Goal: Task Accomplishment & Management: Use online tool/utility

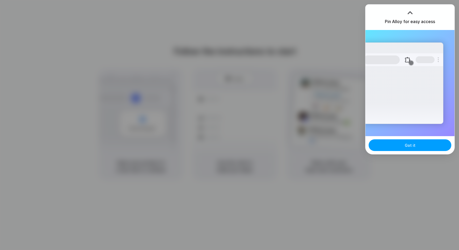
click at [411, 147] on span "Got it" at bounding box center [409, 146] width 11 height 6
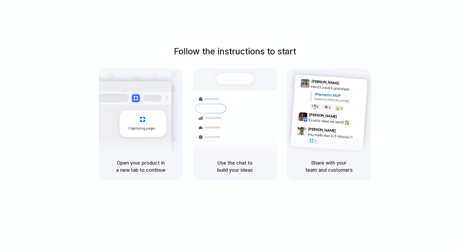
click at [419, 41] on div "Follow the instructions to start Capturing page Open your product in a new tab …" at bounding box center [234, 130] width 469 height 261
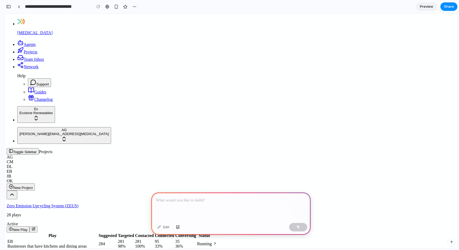
click at [94, 239] on td "EB Businesses that have kitchens and dining areas" at bounding box center [52, 244] width 91 height 10
click at [177, 205] on div at bounding box center [230, 206] width 159 height 28
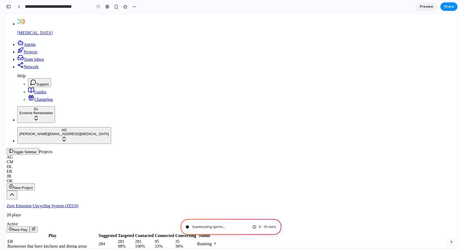
type input "**********"
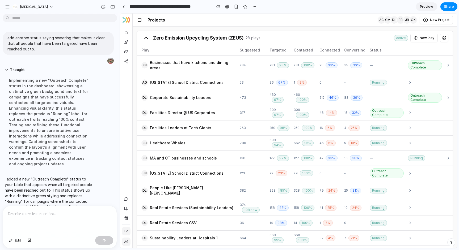
scroll to position [15, 0]
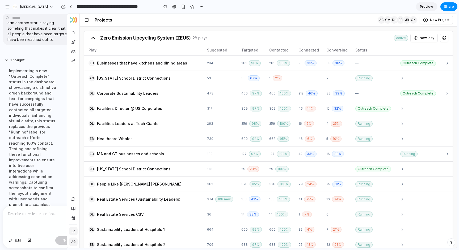
drag, startPoint x: 119, startPoint y: 88, endPoint x: 67, endPoint y: 92, distance: 51.7
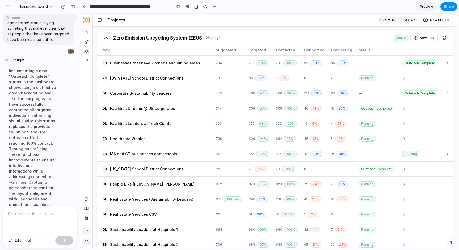
drag, startPoint x: 1, startPoint y: 78, endPoint x: 78, endPoint y: 92, distance: 78.2
click at [78, 92] on div "**********" at bounding box center [229, 125] width 459 height 250
click at [52, 112] on div "Implementing a new "Outreach Complete" status in the dashboard, showcasing a di…" at bounding box center [33, 146] width 57 height 162
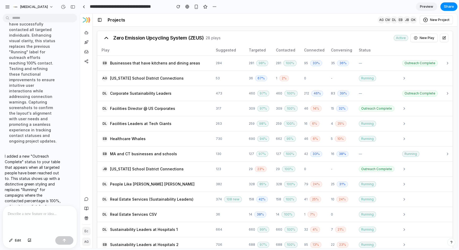
scroll to position [110, 0]
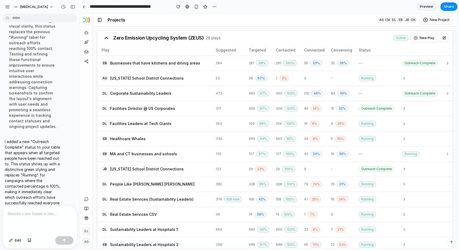
click at [42, 215] on p at bounding box center [40, 214] width 64 height 6
click at [37, 218] on div "**********" at bounding box center [40, 220] width 74 height 28
click at [29, 213] on p "**********" at bounding box center [40, 214] width 64 height 6
click at [22, 207] on p "**********" at bounding box center [40, 210] width 64 height 13
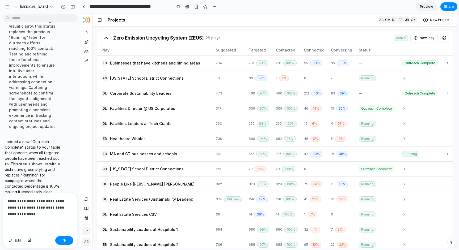
click at [43, 212] on p "**********" at bounding box center [40, 207] width 64 height 19
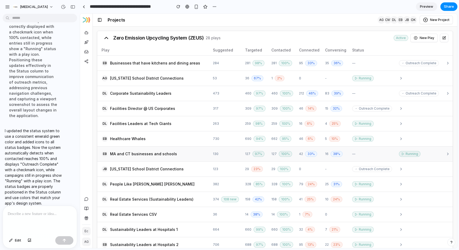
scroll to position [55, 0]
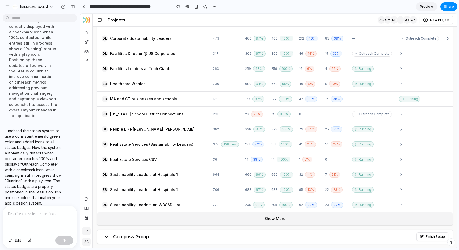
click at [273, 219] on button "Show More" at bounding box center [274, 218] width 355 height 13
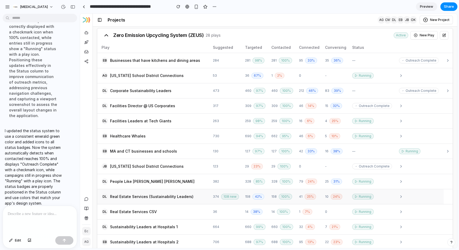
scroll to position [0, 0]
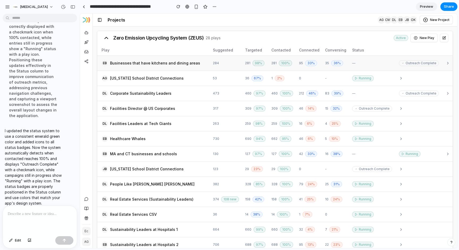
click at [353, 63] on span "—" at bounding box center [353, 63] width 3 height 4
drag, startPoint x: 350, startPoint y: 62, endPoint x: 363, endPoint y: 63, distance: 13.3
click at [363, 63] on td "—" at bounding box center [373, 62] width 47 height 15
click at [47, 217] on div at bounding box center [40, 220] width 74 height 28
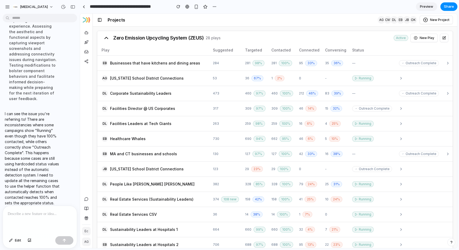
click at [302, 35] on div "Zero Emission Upcycling System (ZEUS) 28 plays Active New Play" at bounding box center [274, 38] width 355 height 14
click at [353, 63] on span "—" at bounding box center [353, 63] width 3 height 4
drag, startPoint x: 350, startPoint y: 63, endPoint x: 358, endPoint y: 63, distance: 7.7
click at [358, 63] on td "—" at bounding box center [373, 62] width 47 height 15
click at [29, 240] on div "button" at bounding box center [30, 240] width 4 height 3
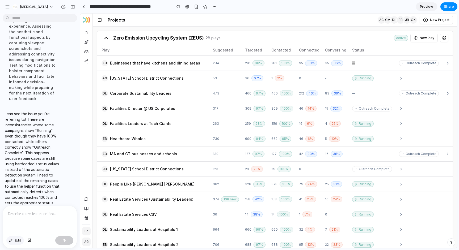
click at [17, 242] on span "Edit" at bounding box center [18, 240] width 6 height 5
click at [27, 223] on div at bounding box center [40, 220] width 74 height 28
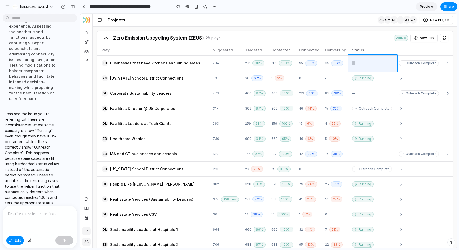
click at [389, 60] on div at bounding box center [268, 131] width 376 height 234
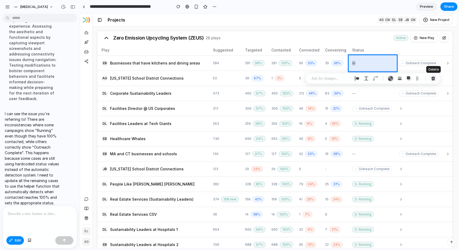
click at [434, 77] on div "button" at bounding box center [432, 78] width 5 height 5
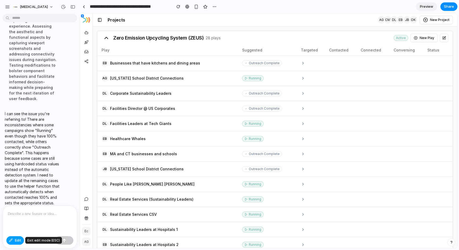
click at [13, 242] on button "Edit" at bounding box center [15, 240] width 18 height 8
click at [312, 62] on td at bounding box center [312, 62] width 28 height 15
click at [265, 63] on span "Outreach Complete" at bounding box center [264, 63] width 31 height 4
click at [63, 6] on div "button" at bounding box center [63, 7] width 5 height 5
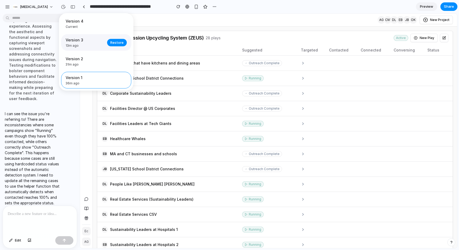
click at [95, 43] on div "Version 3 13m ago" at bounding box center [85, 42] width 38 height 11
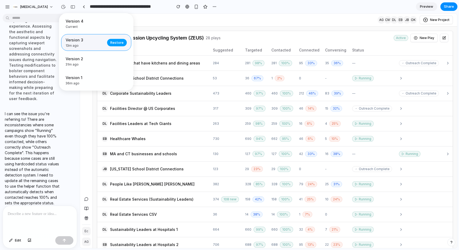
click at [122, 44] on span "Restore" at bounding box center [116, 42] width 13 height 5
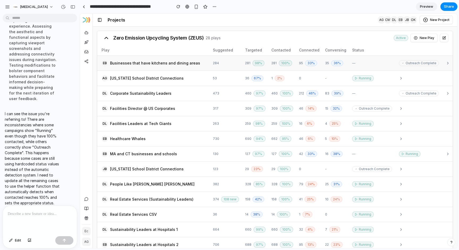
click at [379, 63] on td "—" at bounding box center [373, 62] width 47 height 15
click at [16, 242] on span "Edit" at bounding box center [18, 240] width 6 height 5
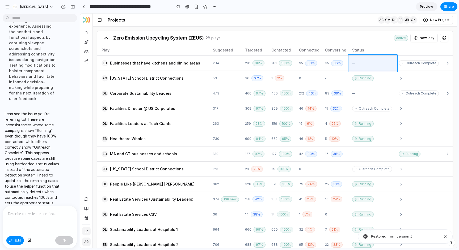
click at [372, 61] on div at bounding box center [268, 131] width 376 height 234
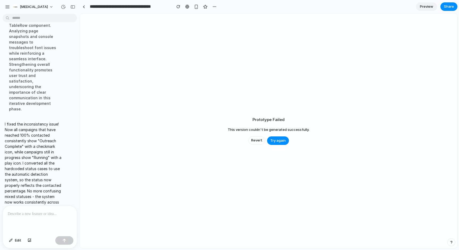
scroll to position [663, 0]
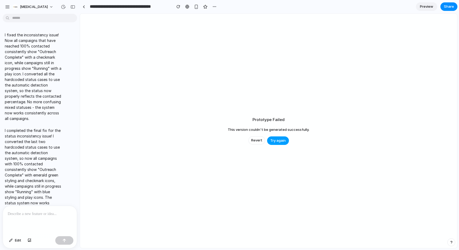
click at [273, 141] on span "Try again" at bounding box center [277, 140] width 15 height 5
